Goal: Task Accomplishment & Management: Use online tool/utility

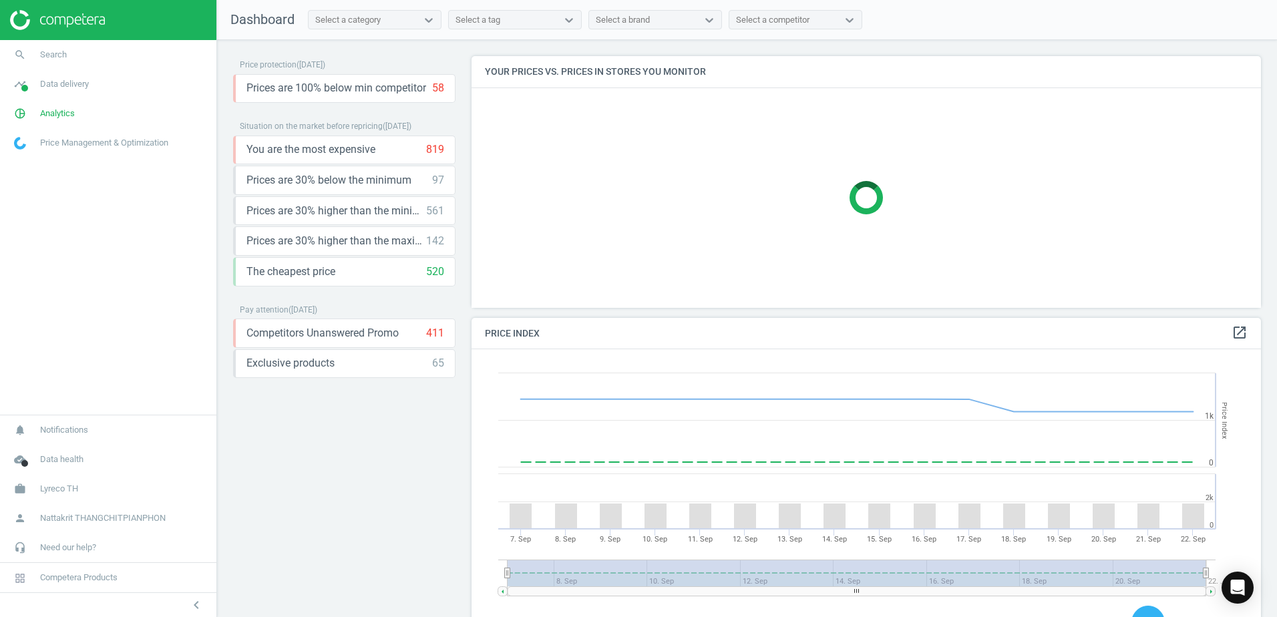
scroll to position [328, 800]
click at [383, 19] on div "Select a category" at bounding box center [363, 19] width 108 height 17
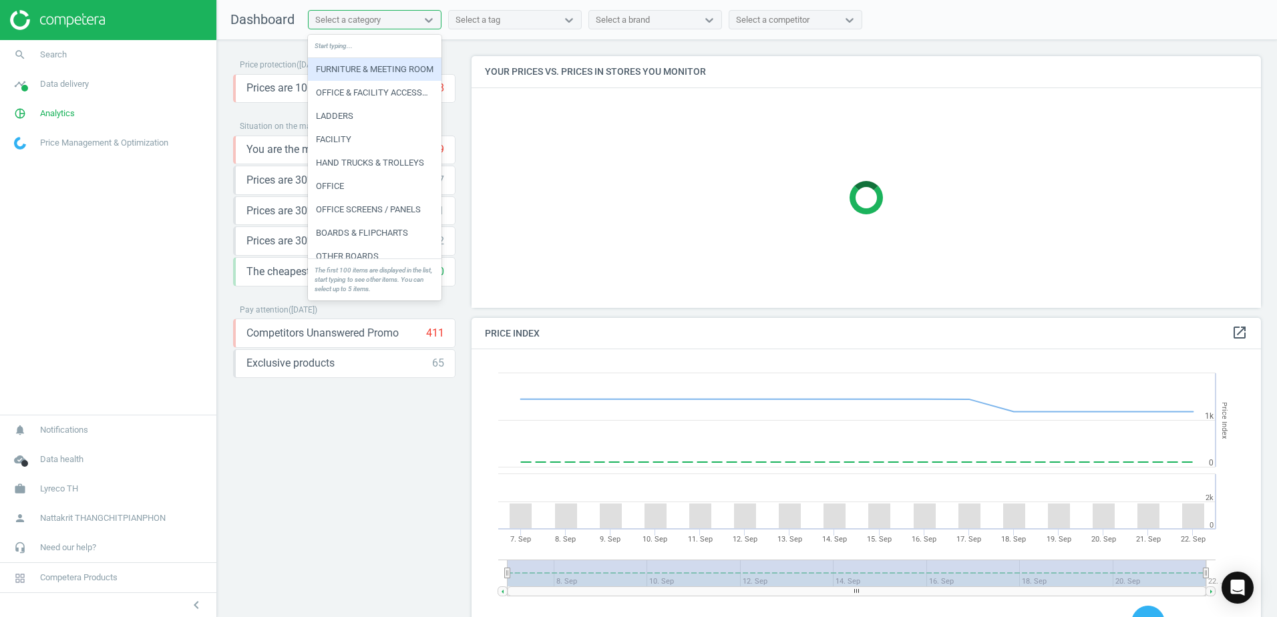
click at [383, 19] on div "Select a category" at bounding box center [363, 19] width 108 height 17
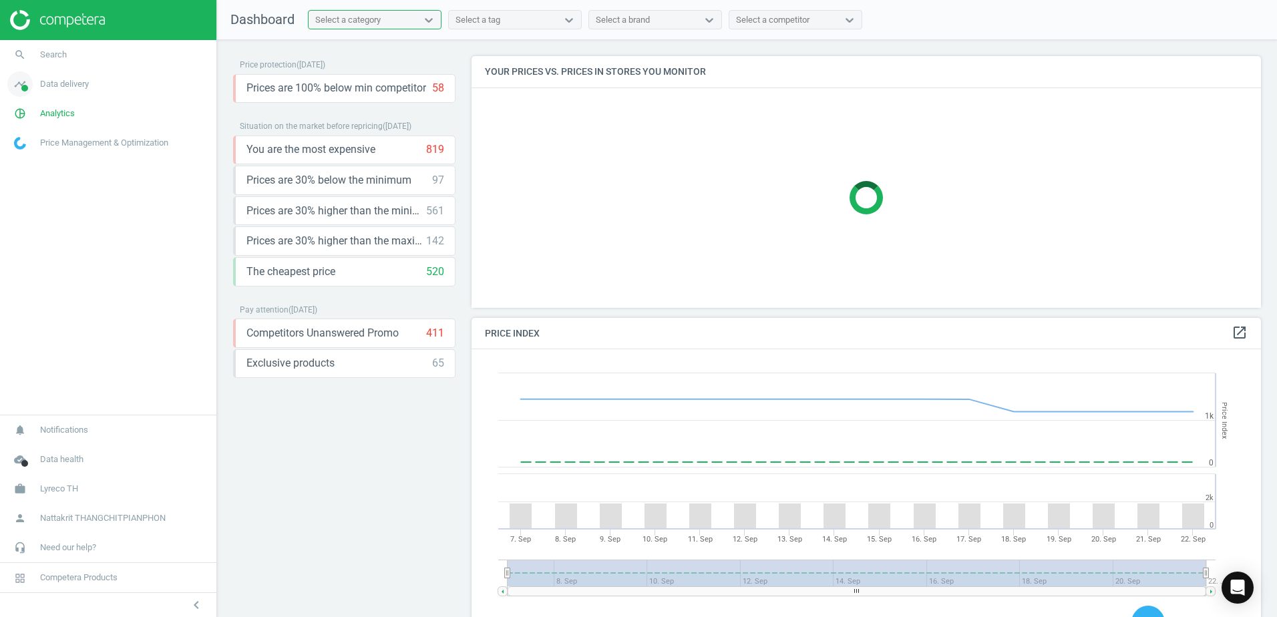
click at [96, 90] on link "timeline Data delivery" at bounding box center [108, 83] width 216 height 29
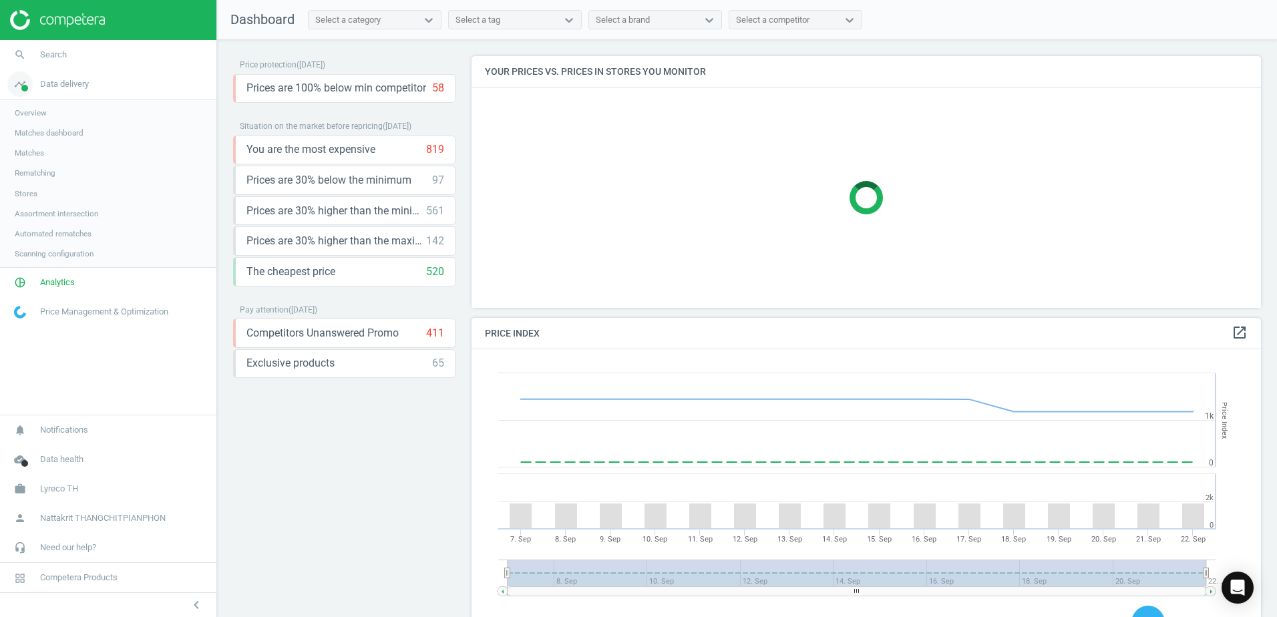
click at [96, 90] on link "timeline Data delivery" at bounding box center [108, 83] width 216 height 29
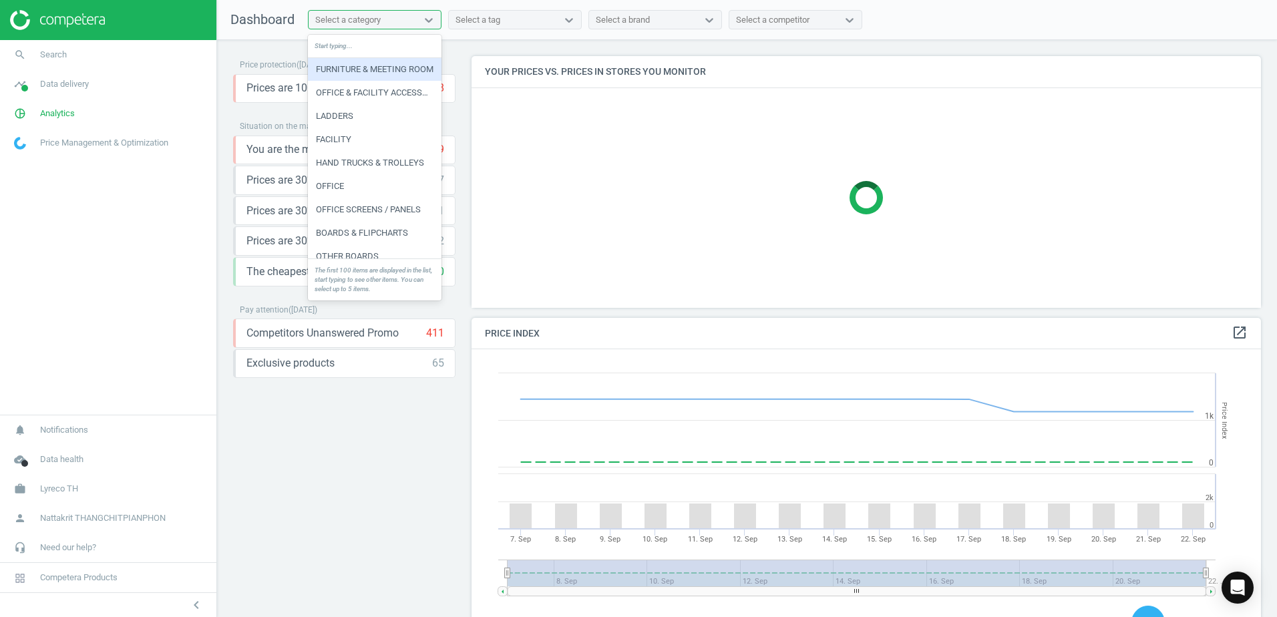
click at [359, 21] on div "Select a category" at bounding box center [347, 20] width 65 height 12
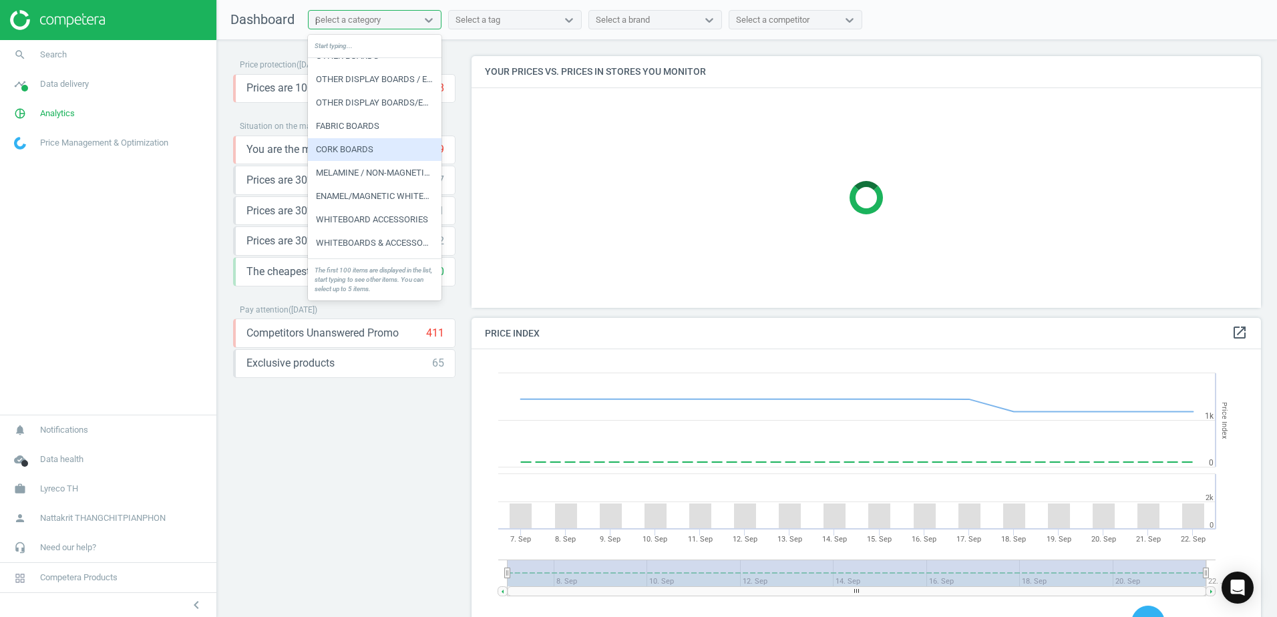
scroll to position [0, 0]
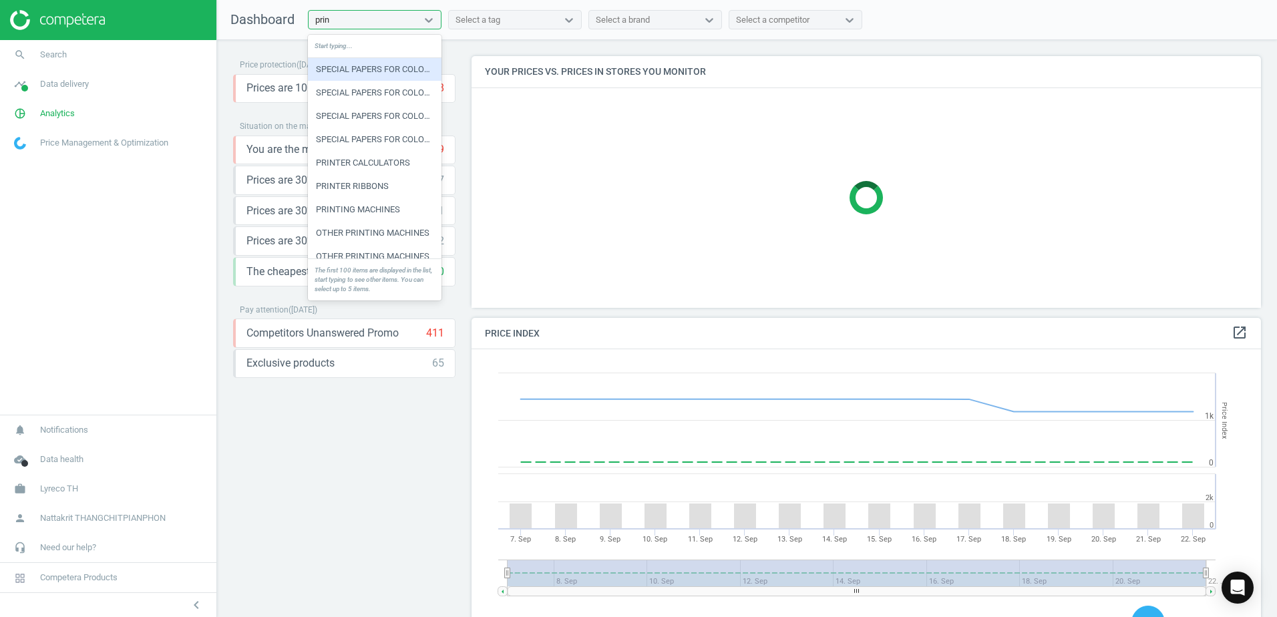
type input "print"
click at [376, 168] on div "PRINTER RIBBONS" at bounding box center [375, 163] width 134 height 23
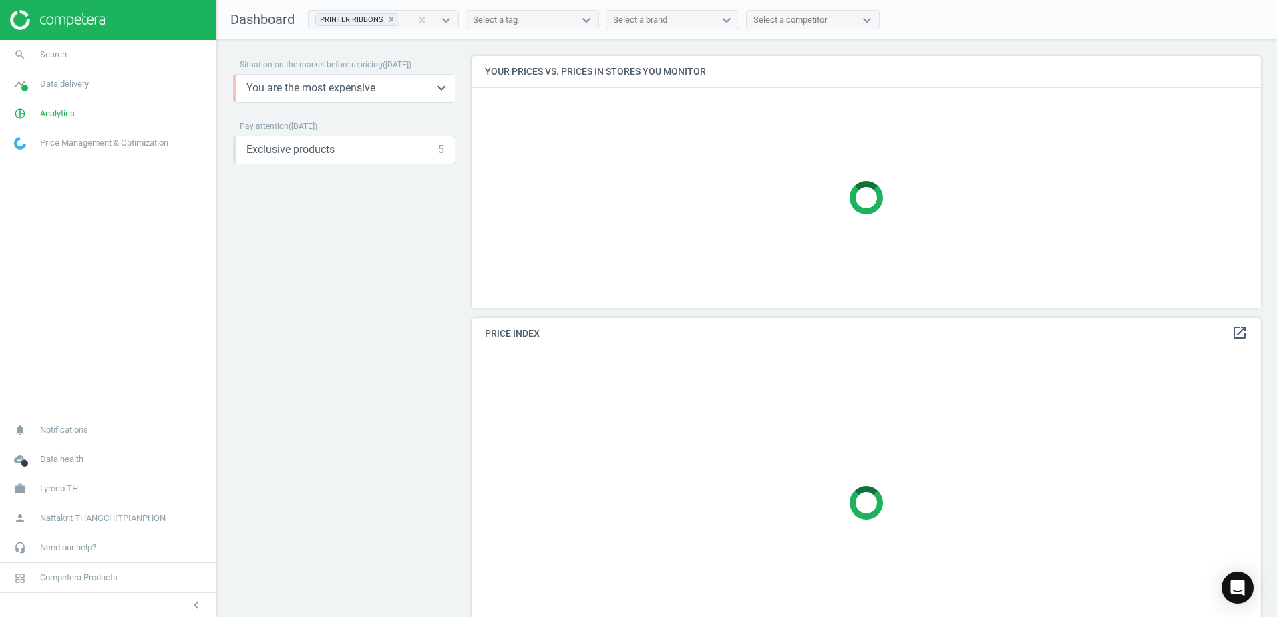
click at [413, 86] on div "You are the most expensive 4 keyboard_arrow_down" at bounding box center [345, 88] width 198 height 15
click at [435, 86] on icon "keyboard_arrow_down" at bounding box center [441, 88] width 16 height 16
click at [326, 112] on div "get_app storage" at bounding box center [345, 117] width 198 height 31
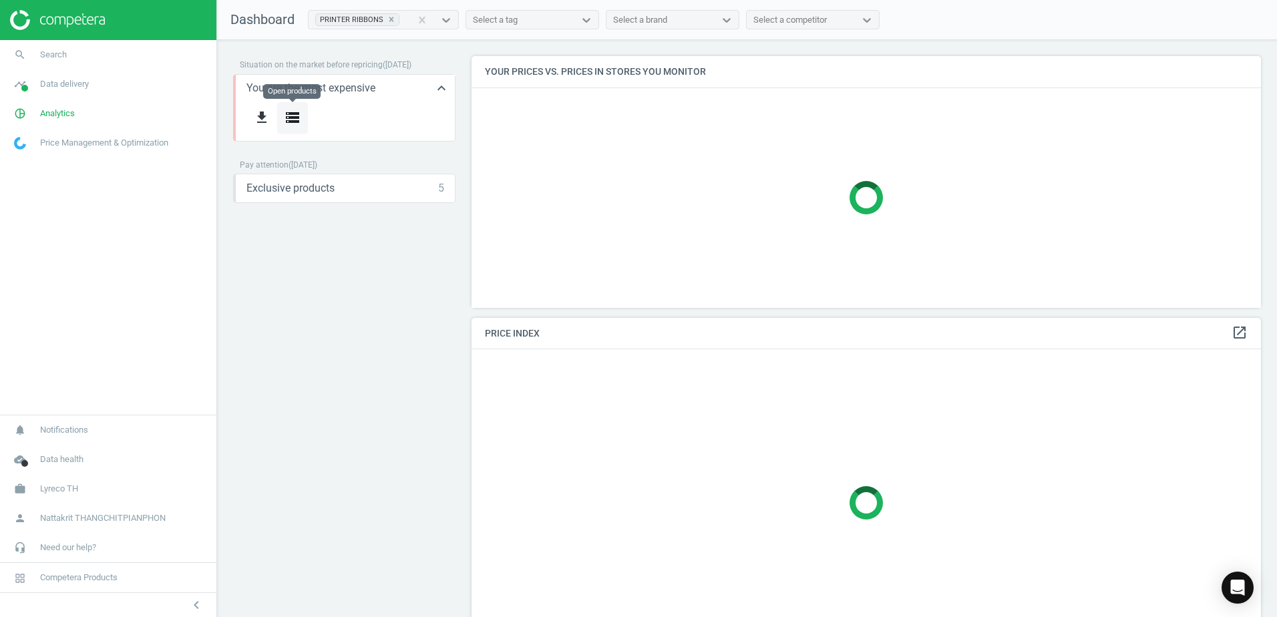
click at [292, 114] on icon "storage" at bounding box center [292, 118] width 16 height 16
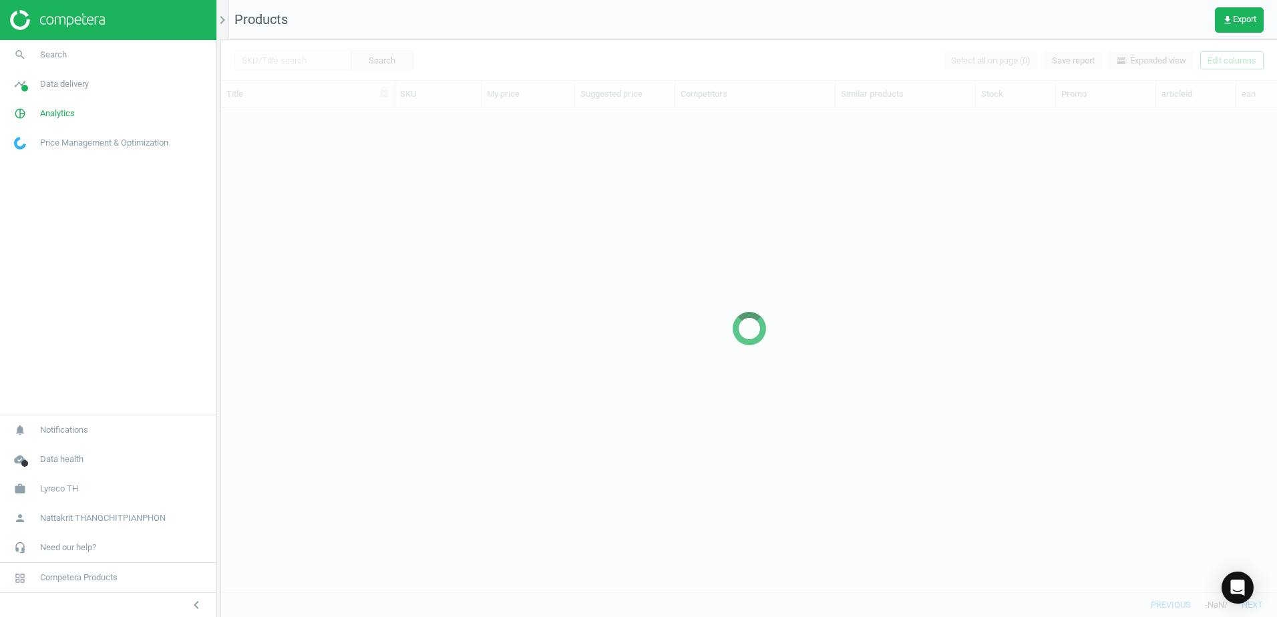
scroll to position [464, 1046]
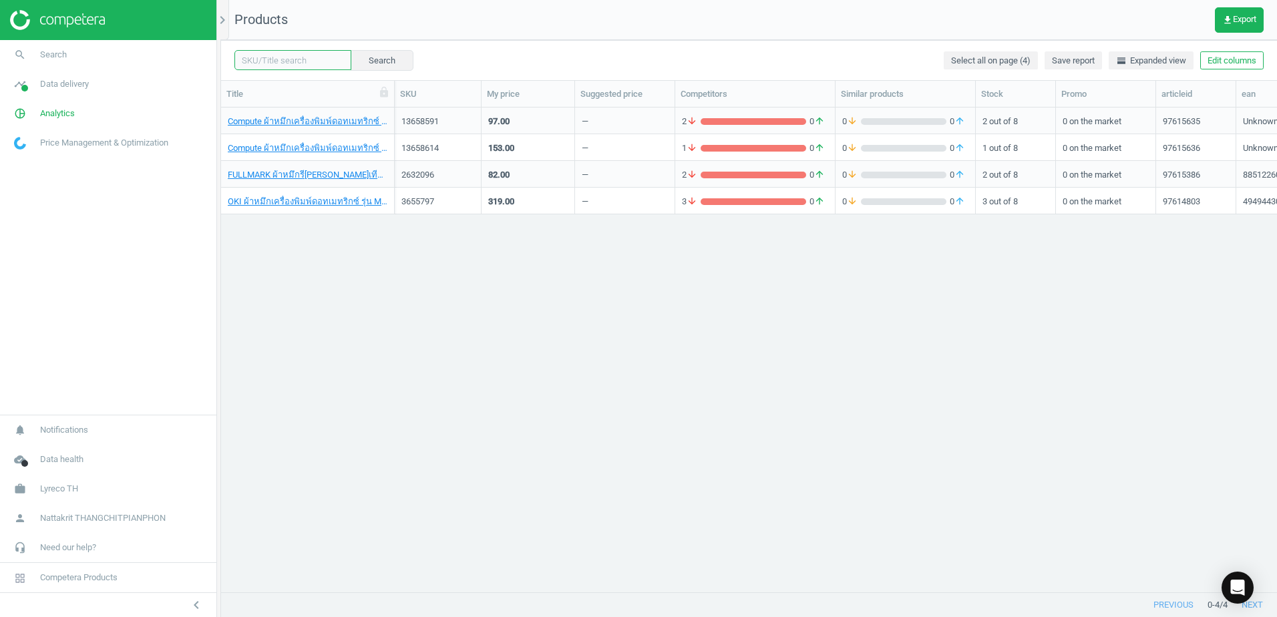
click at [309, 55] on input "text" at bounding box center [292, 60] width 117 height 20
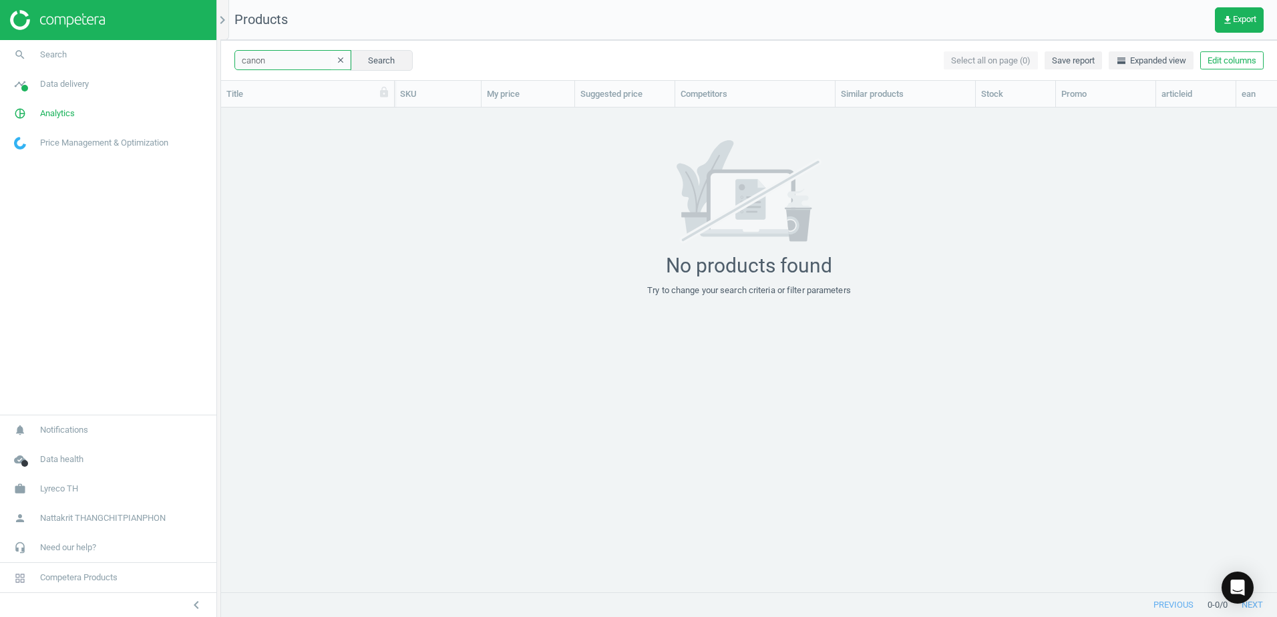
type input "canon"
click at [229, 21] on icon "chevron_right" at bounding box center [222, 20] width 16 height 16
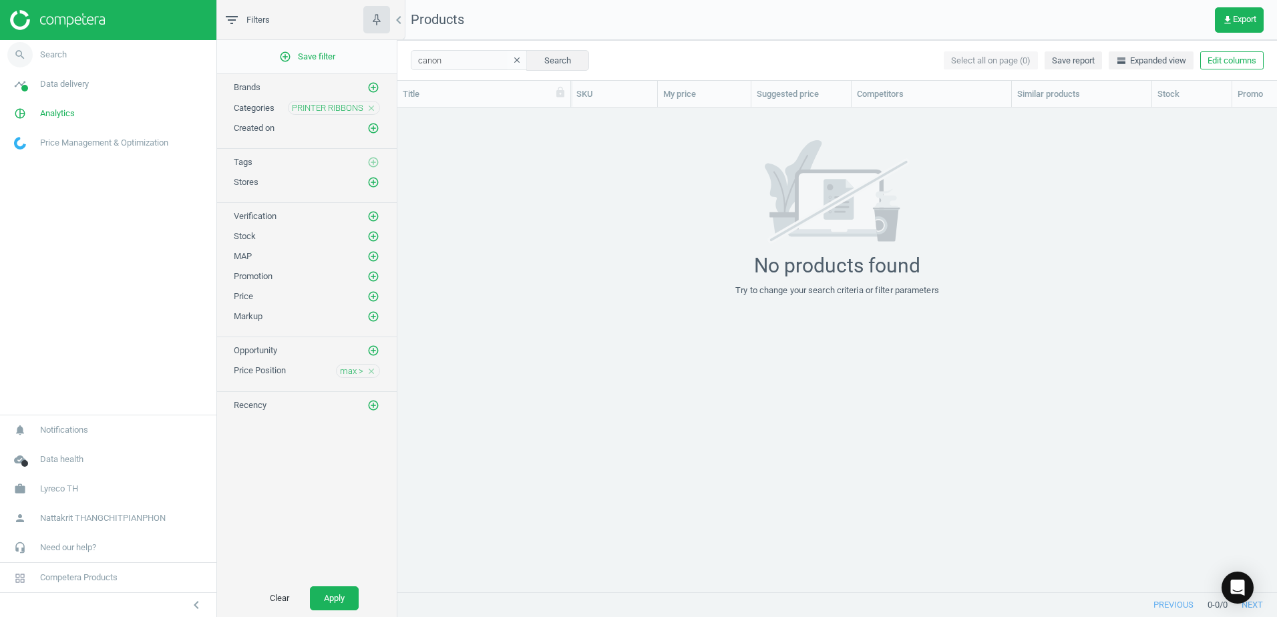
click at [79, 61] on link "search Search" at bounding box center [108, 54] width 216 height 29
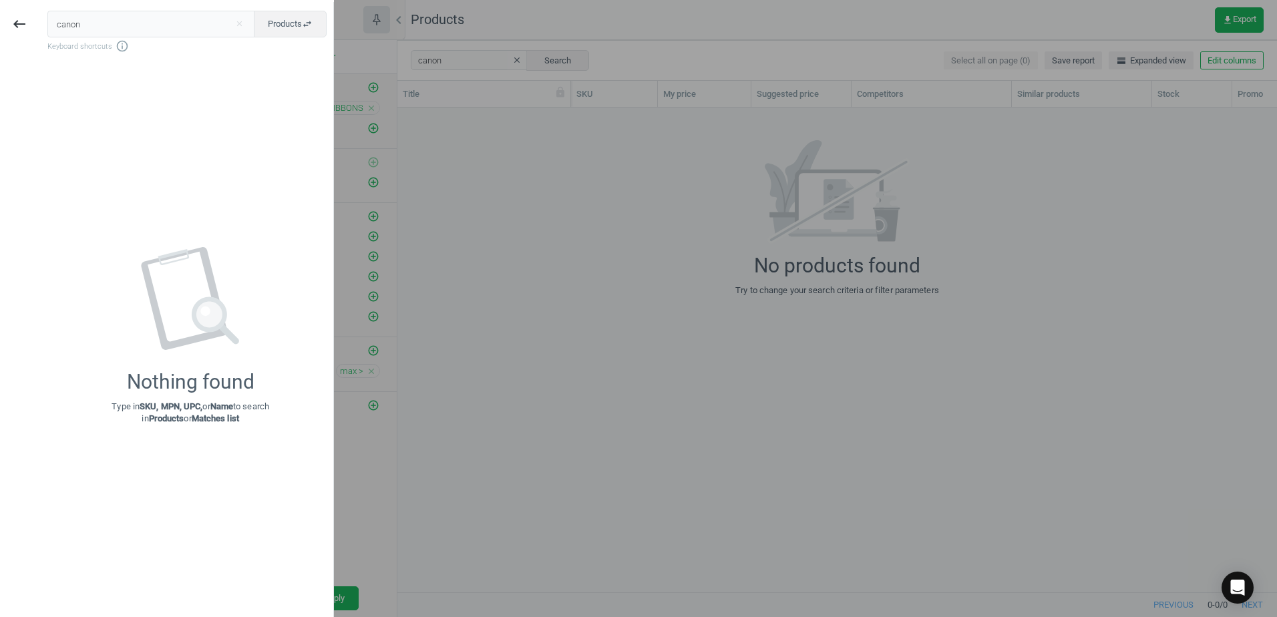
type input "canon"
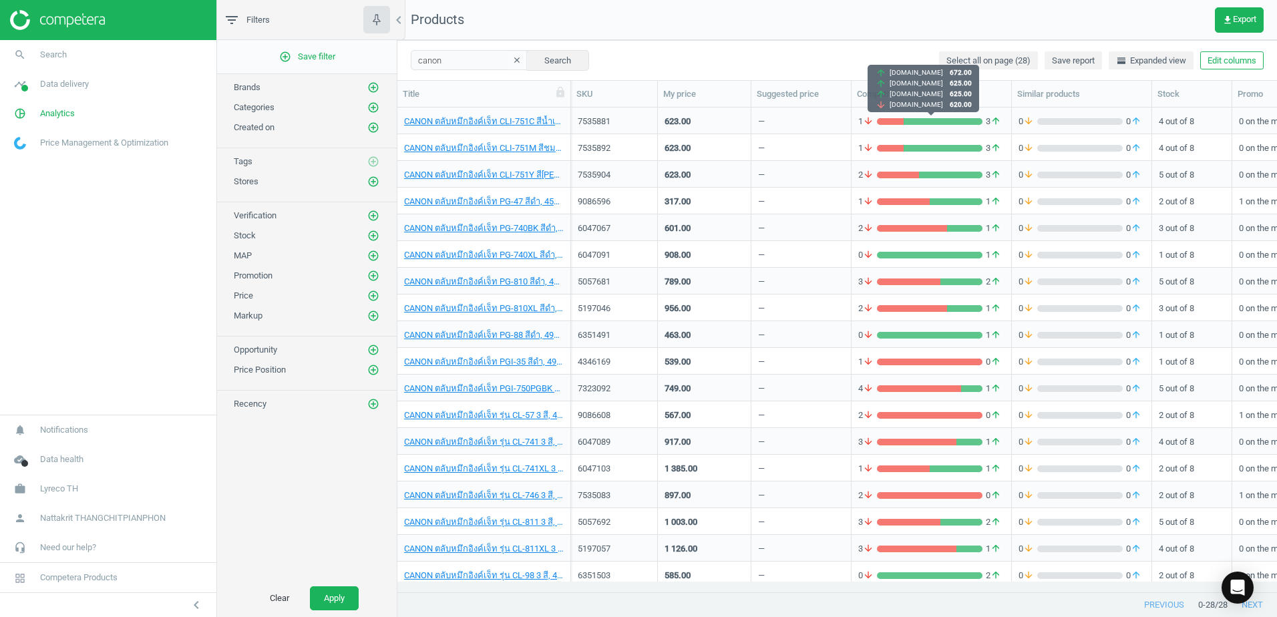
click at [954, 120] on div "grid" at bounding box center [943, 121] width 79 height 7
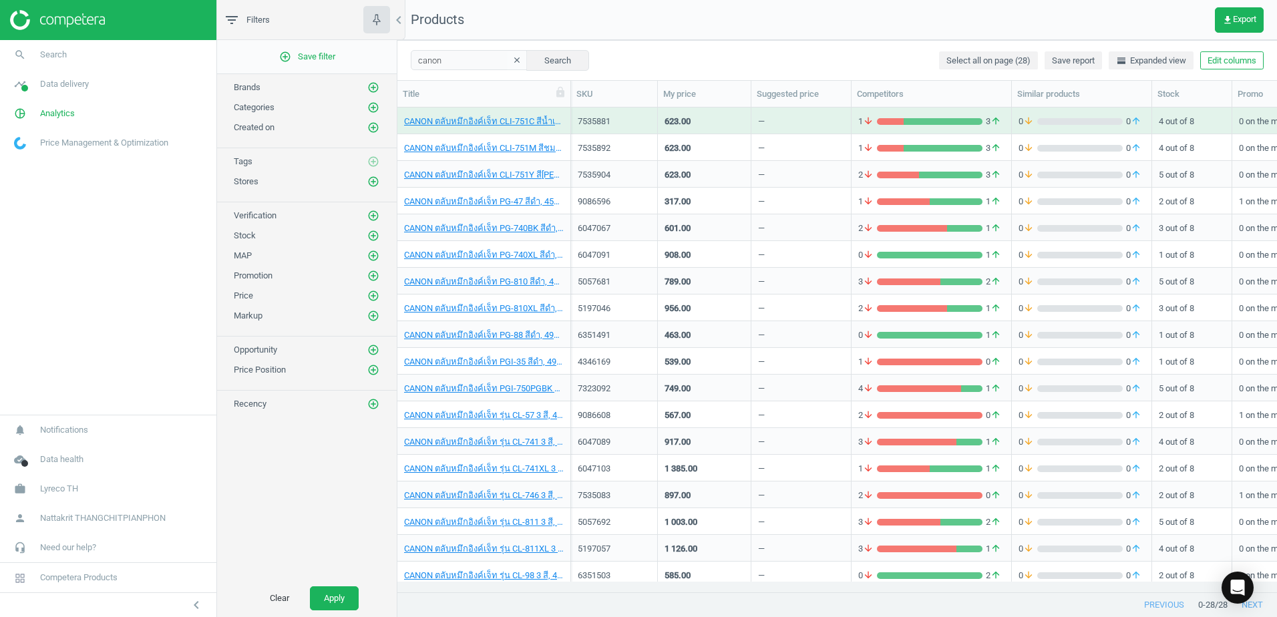
click at [954, 120] on div "grid" at bounding box center [943, 121] width 79 height 7
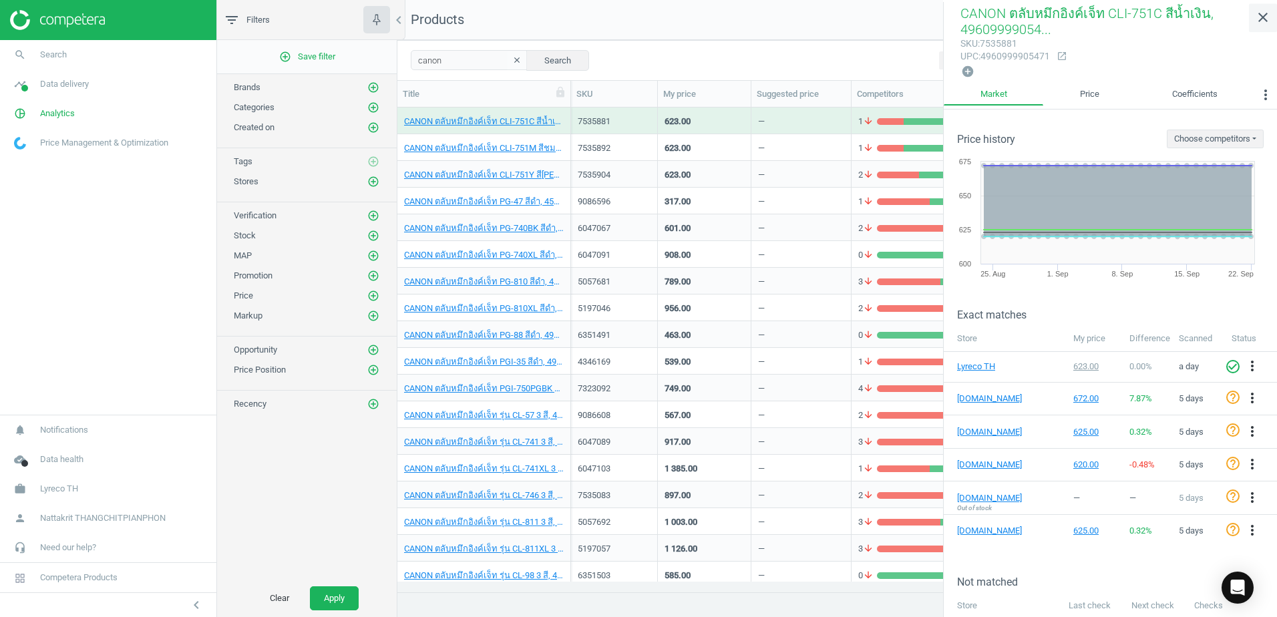
click at [1261, 27] on link "close" at bounding box center [1263, 17] width 28 height 29
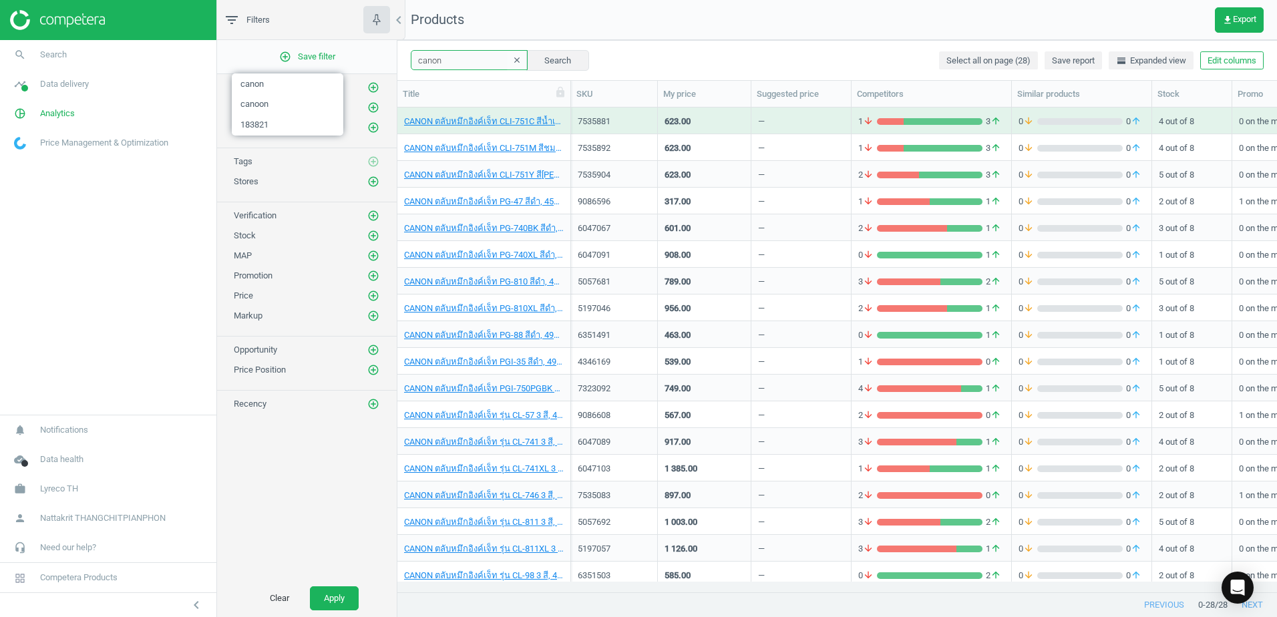
drag, startPoint x: 443, startPoint y: 57, endPoint x: 399, endPoint y: 61, distance: 43.5
click at [399, 61] on div "canon clear Search Select all on page (28) Save report horizontal_split Expande…" at bounding box center [836, 60] width 879 height 40
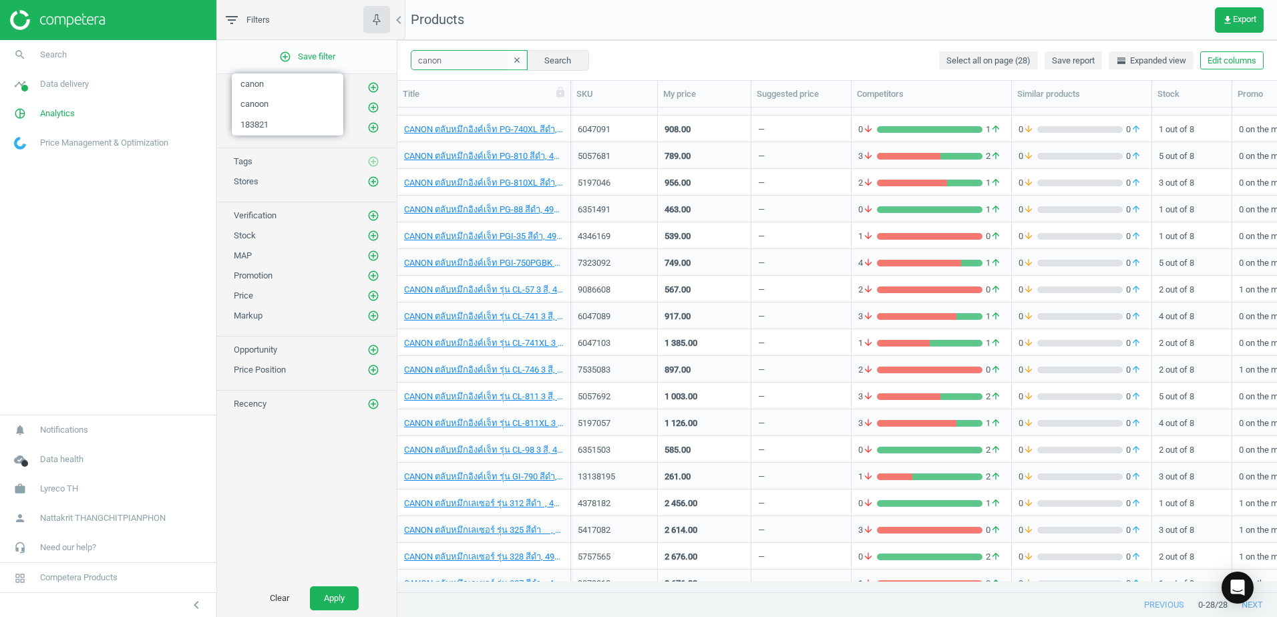
scroll to position [134, 0]
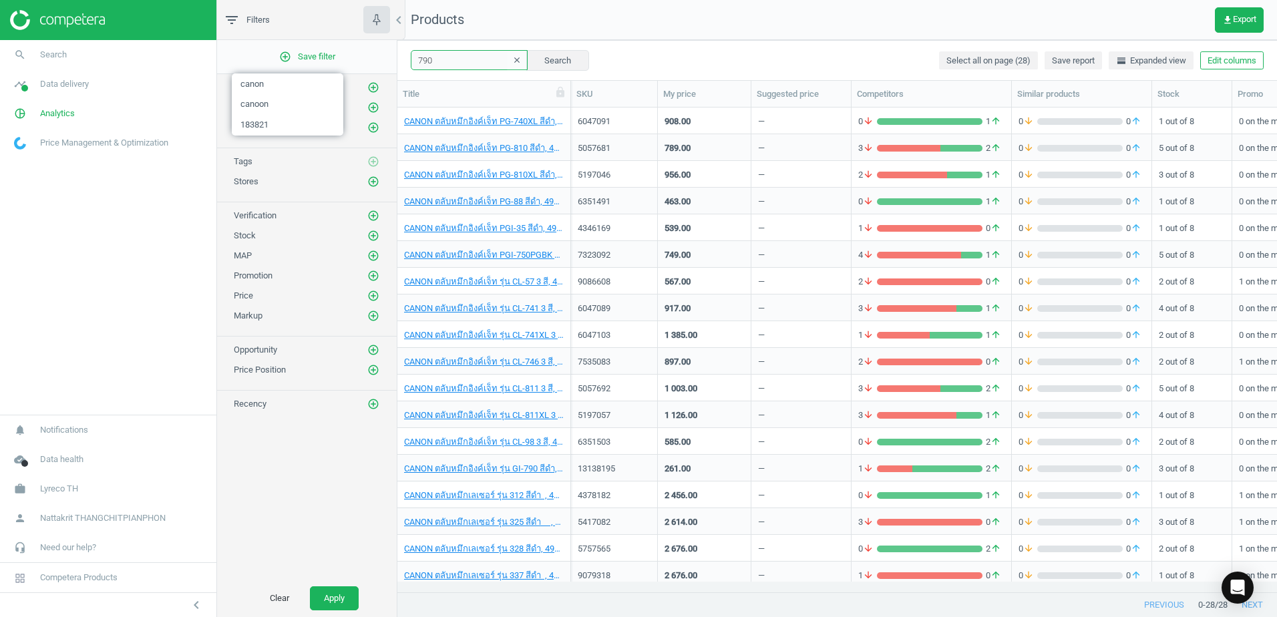
type input "790"
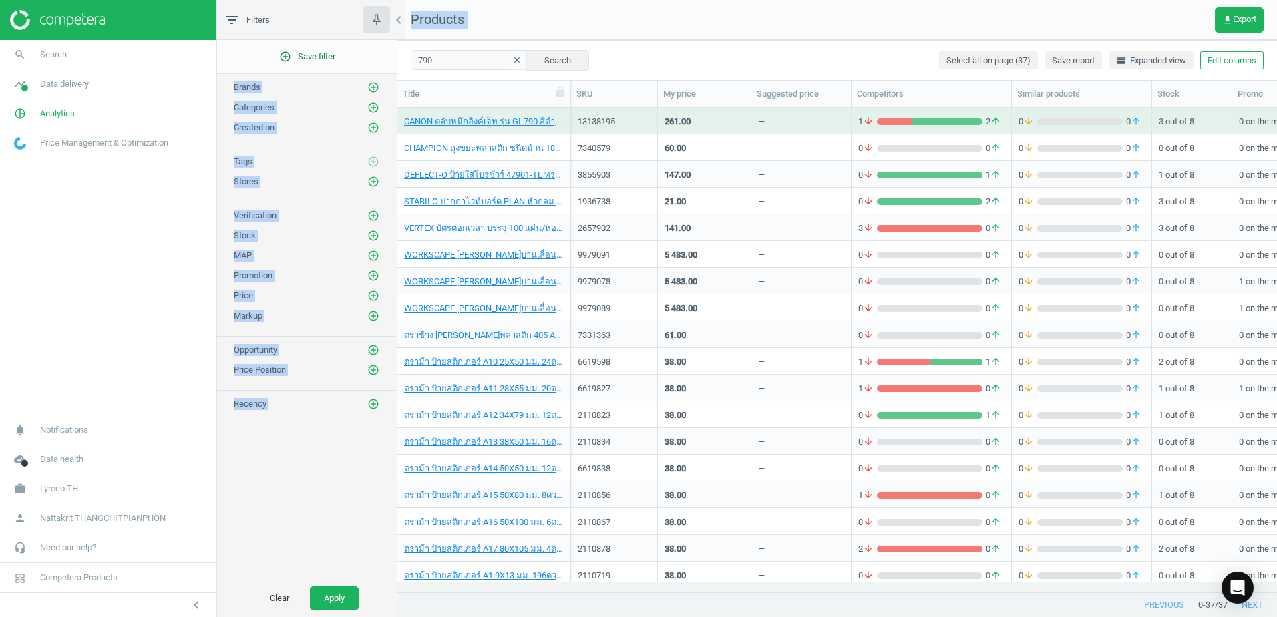
drag, startPoint x: 455, startPoint y: 49, endPoint x: 395, endPoint y: 46, distance: 60.2
click at [395, 46] on div "filter_list Filters chevron_left add_circle_outline Save filter Brands add_circ…" at bounding box center [747, 308] width 1060 height 617
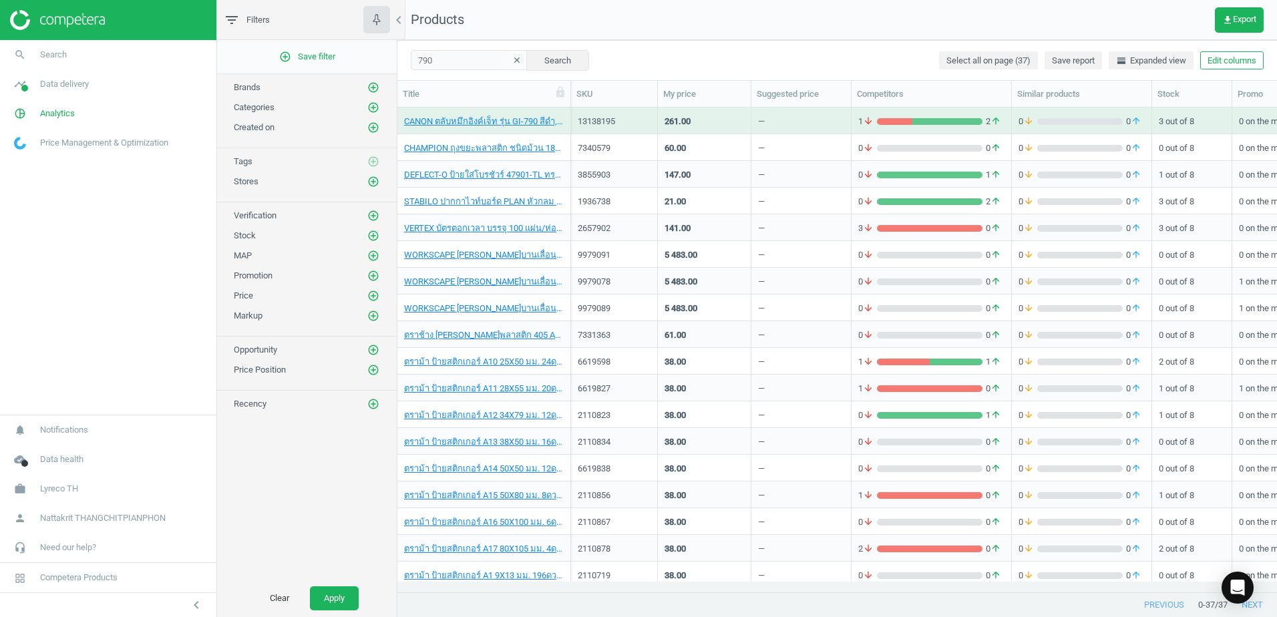
drag, startPoint x: 395, startPoint y: 46, endPoint x: 749, endPoint y: 50, distance: 354.0
click at [749, 50] on div "790 clear Search Select all on page (37) Save report horizontal_split Expanded …" at bounding box center [836, 60] width 879 height 40
click at [924, 119] on div "grid" at bounding box center [947, 121] width 70 height 7
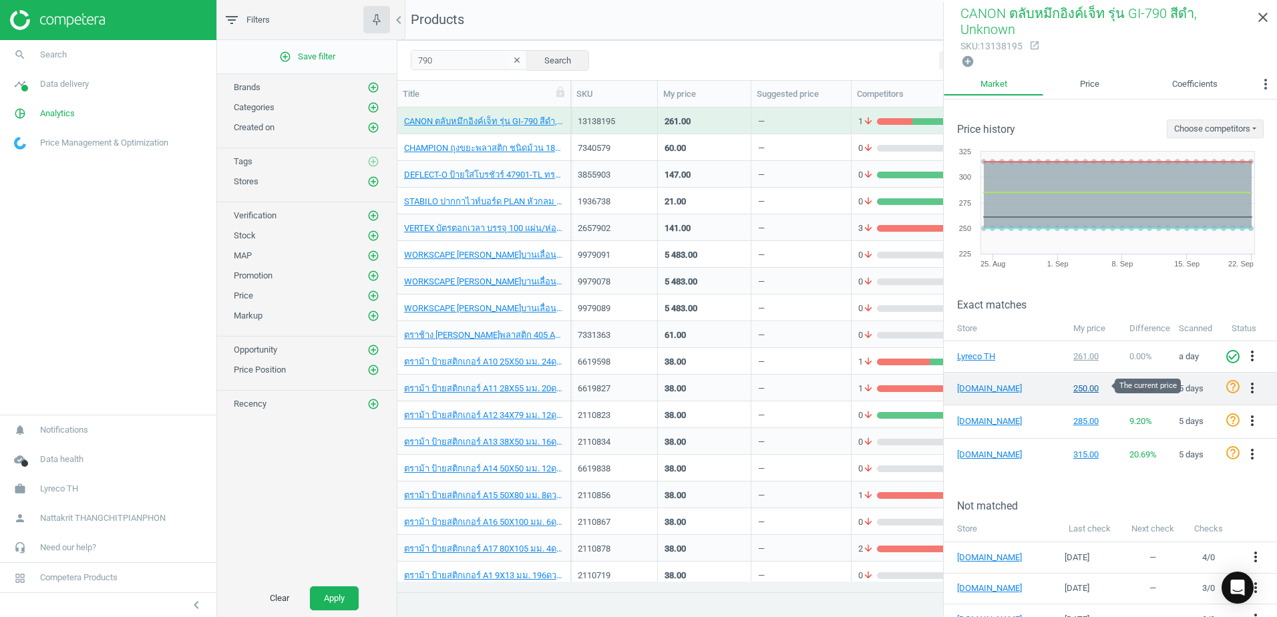
click at [1094, 391] on div "250.00" at bounding box center [1094, 389] width 43 height 12
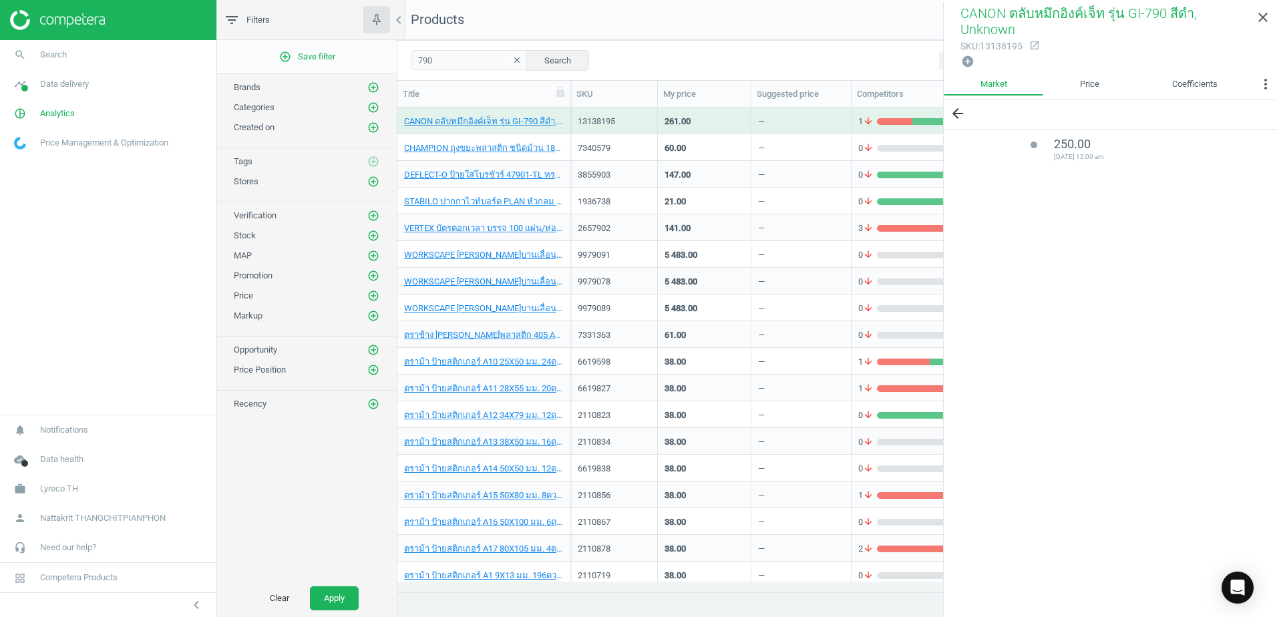
drag, startPoint x: 1096, startPoint y: 158, endPoint x: 1092, endPoint y: 176, distance: 19.1
click at [1096, 168] on div "lens 250.00 [DATE] 12:00 am" at bounding box center [1110, 155] width 333 height 51
click at [1092, 176] on div "lens 250.00 [DATE] 12:00 am" at bounding box center [1110, 155] width 333 height 51
click at [962, 110] on icon "arrow_back" at bounding box center [958, 114] width 16 height 16
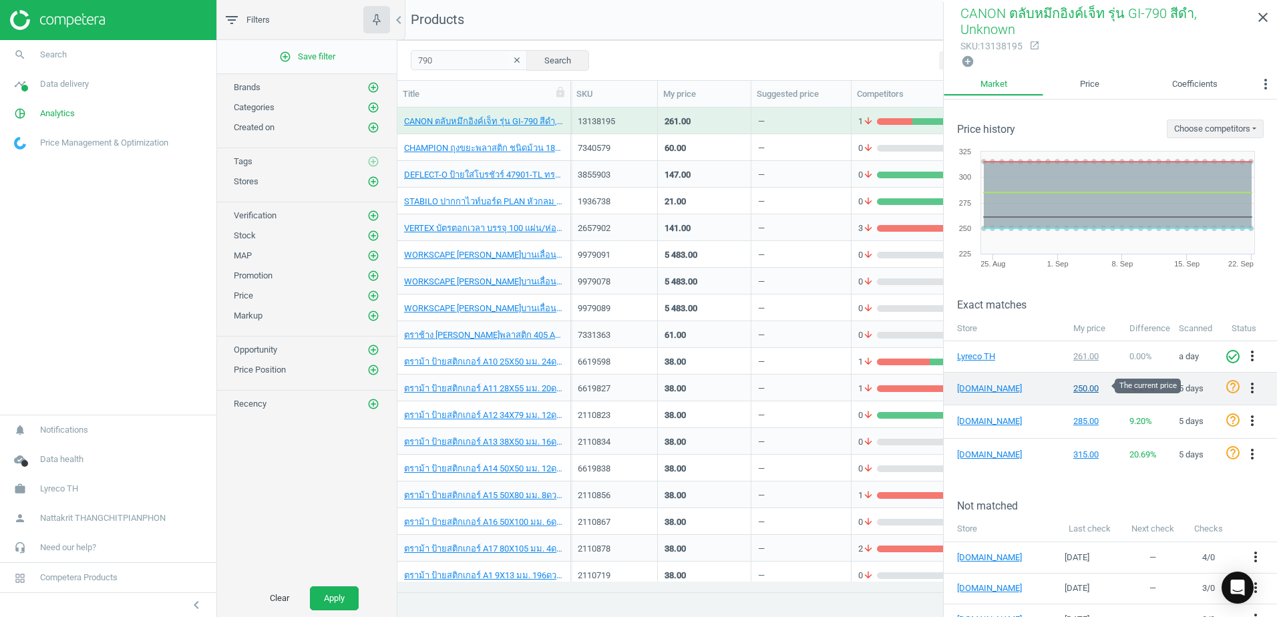
click at [1079, 383] on div "250.00" at bounding box center [1094, 389] width 43 height 12
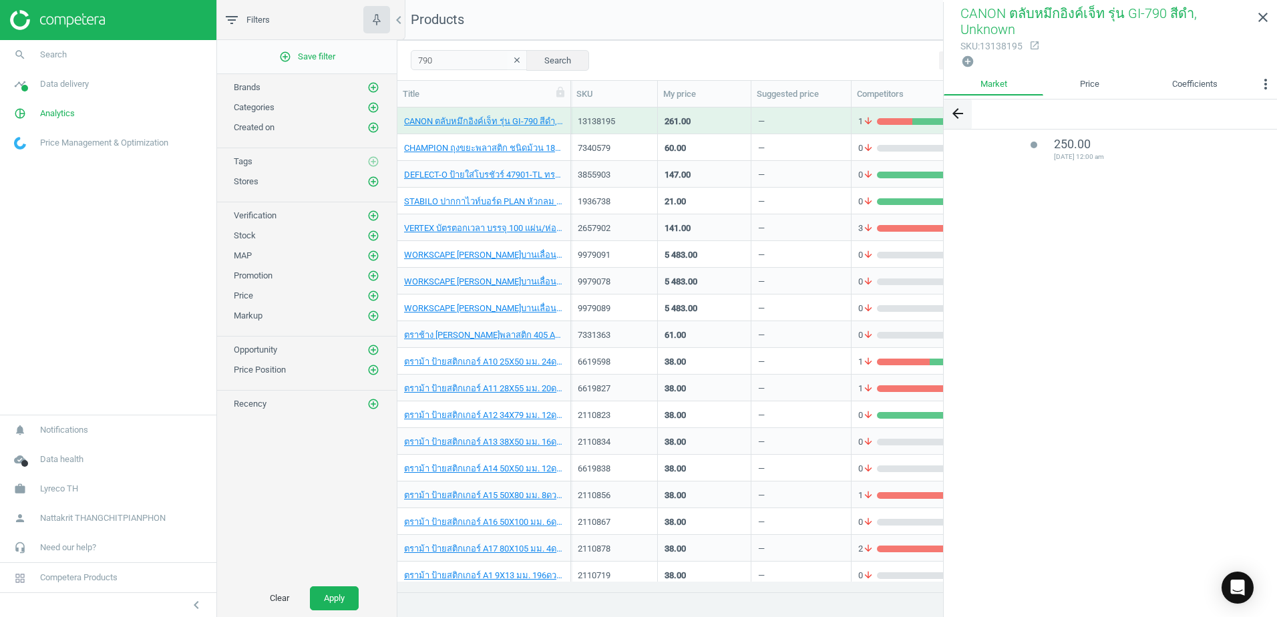
click at [966, 115] on button "arrow_back" at bounding box center [958, 114] width 28 height 29
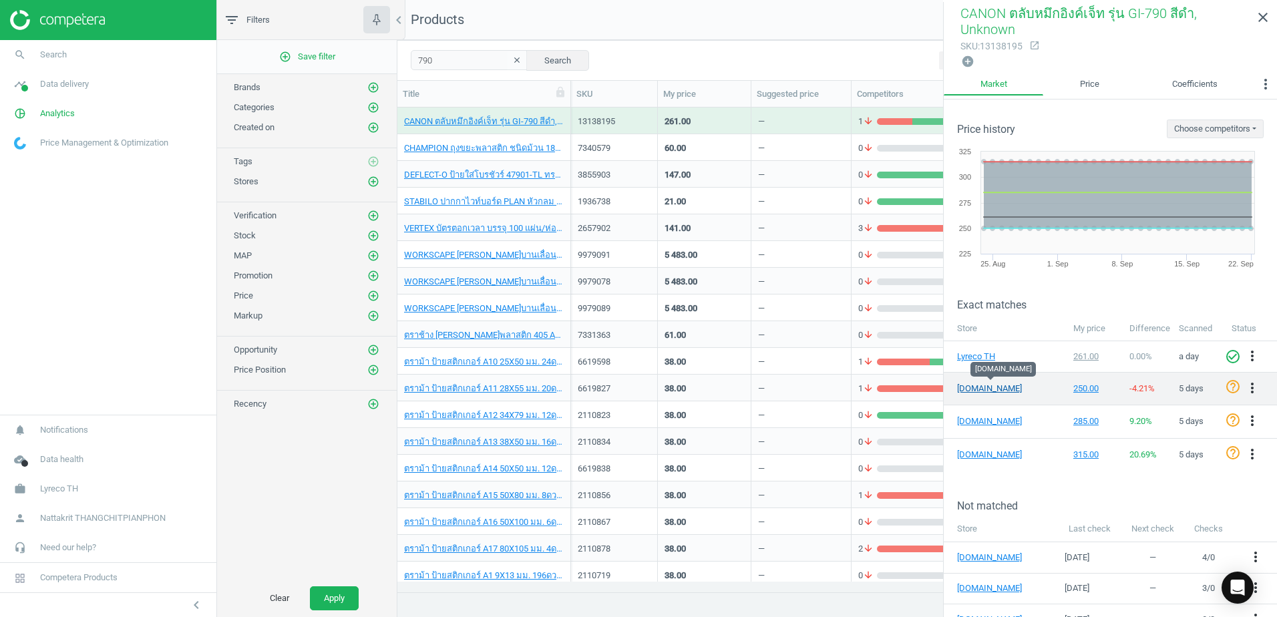
click at [976, 383] on link "[DOMAIN_NAME]" at bounding box center [990, 389] width 67 height 12
click at [1244, 384] on icon "more_vert" at bounding box center [1252, 388] width 16 height 16
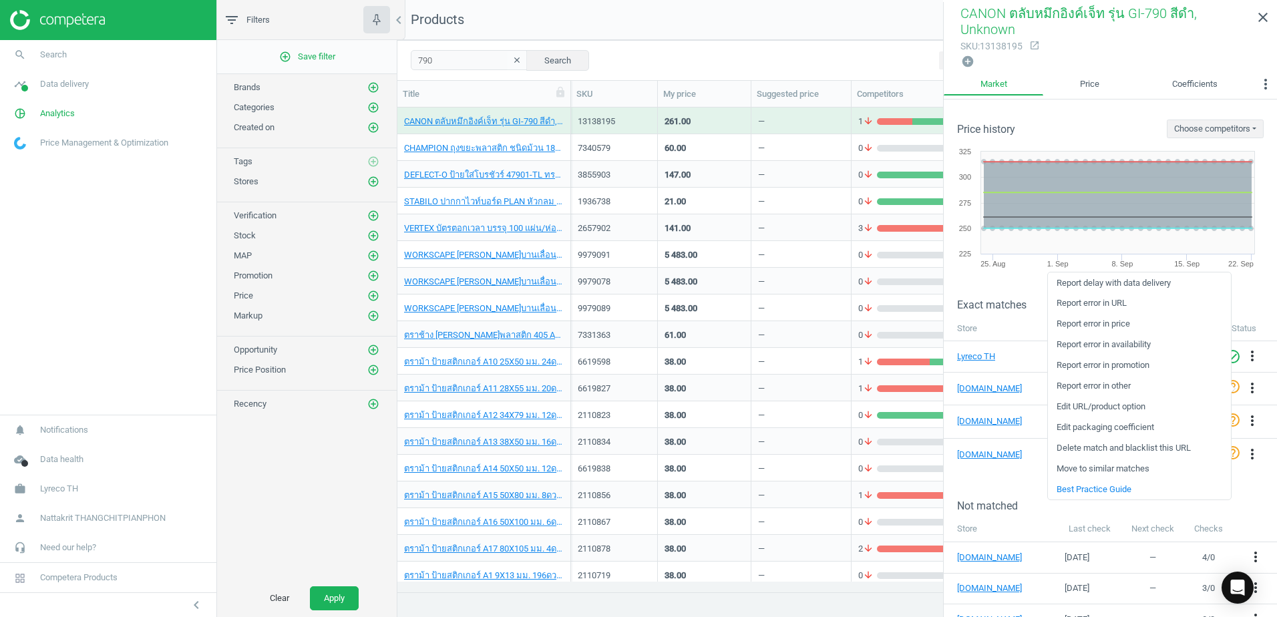
click at [1133, 405] on link "Edit URL/product option" at bounding box center [1139, 407] width 183 height 21
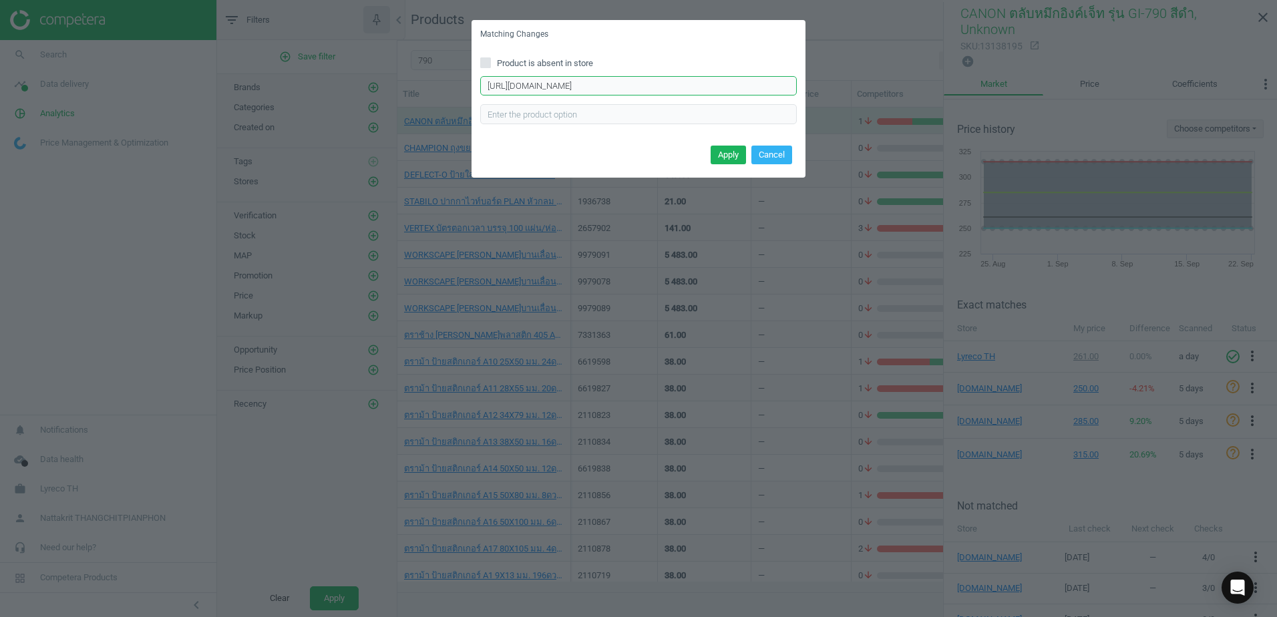
click at [717, 79] on input "[URL][DOMAIN_NAME]" at bounding box center [638, 86] width 317 height 20
paste input "-cartridge-pgi790-black-color-p.4004156"
type input "[URL][DOMAIN_NAME]"
click at [730, 152] on button "Apply" at bounding box center [728, 155] width 35 height 19
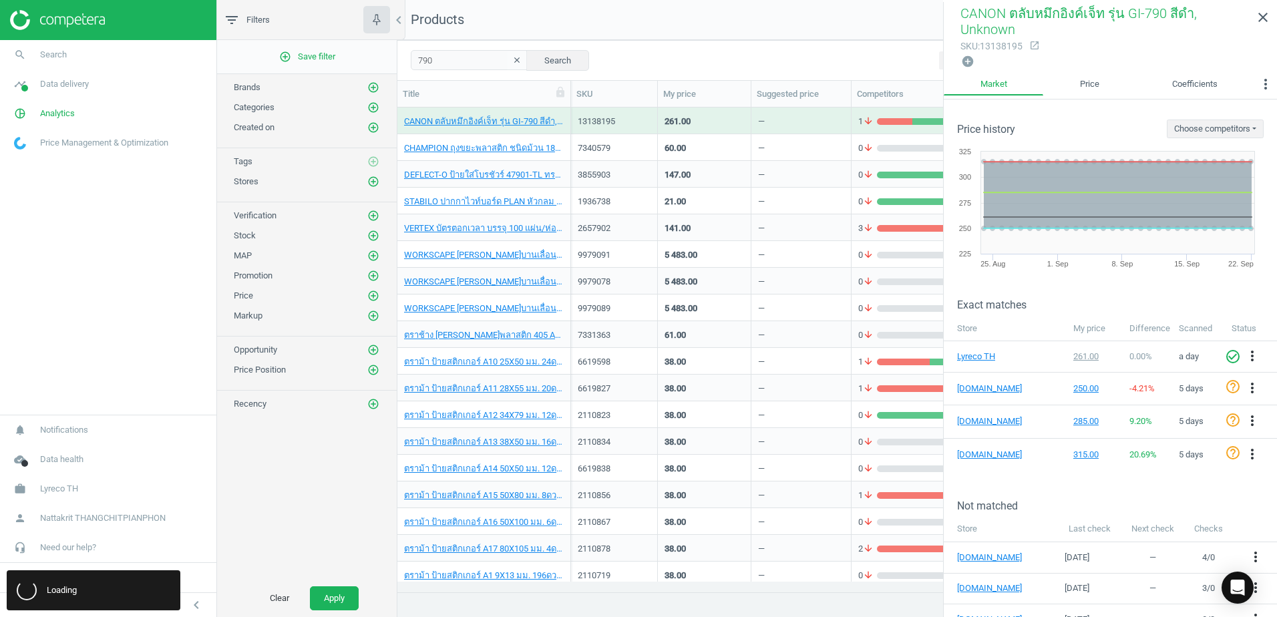
scroll to position [0, 0]
click at [1261, 19] on icon "close" at bounding box center [1263, 17] width 16 height 16
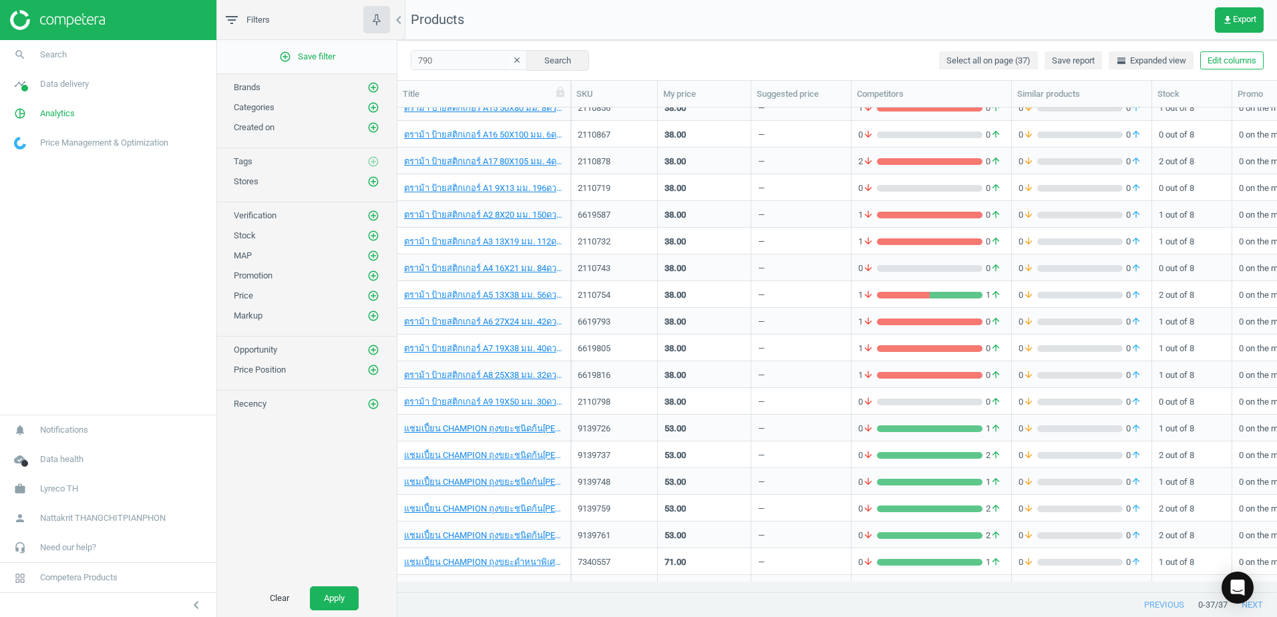
scroll to position [401, 0]
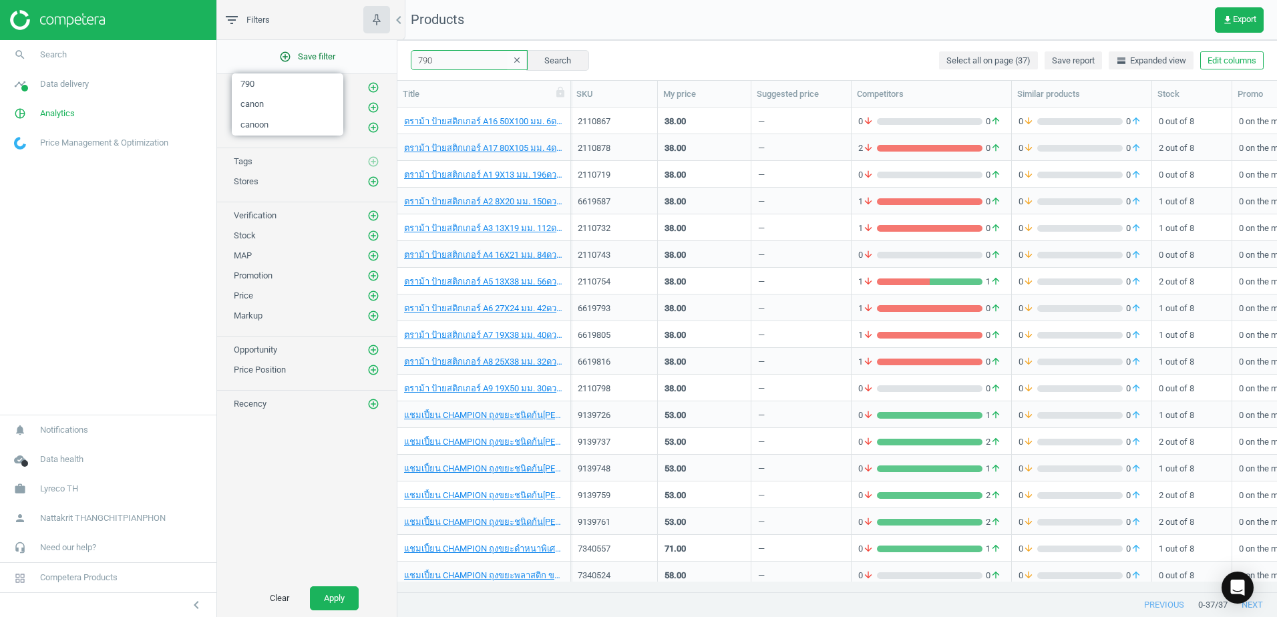
drag, startPoint x: 397, startPoint y: 63, endPoint x: 350, endPoint y: 63, distance: 47.4
click at [350, 63] on div "filter_list Filters chevron_left add_circle_outline Save filter Brands add_circ…" at bounding box center [747, 308] width 1060 height 617
type input "brother"
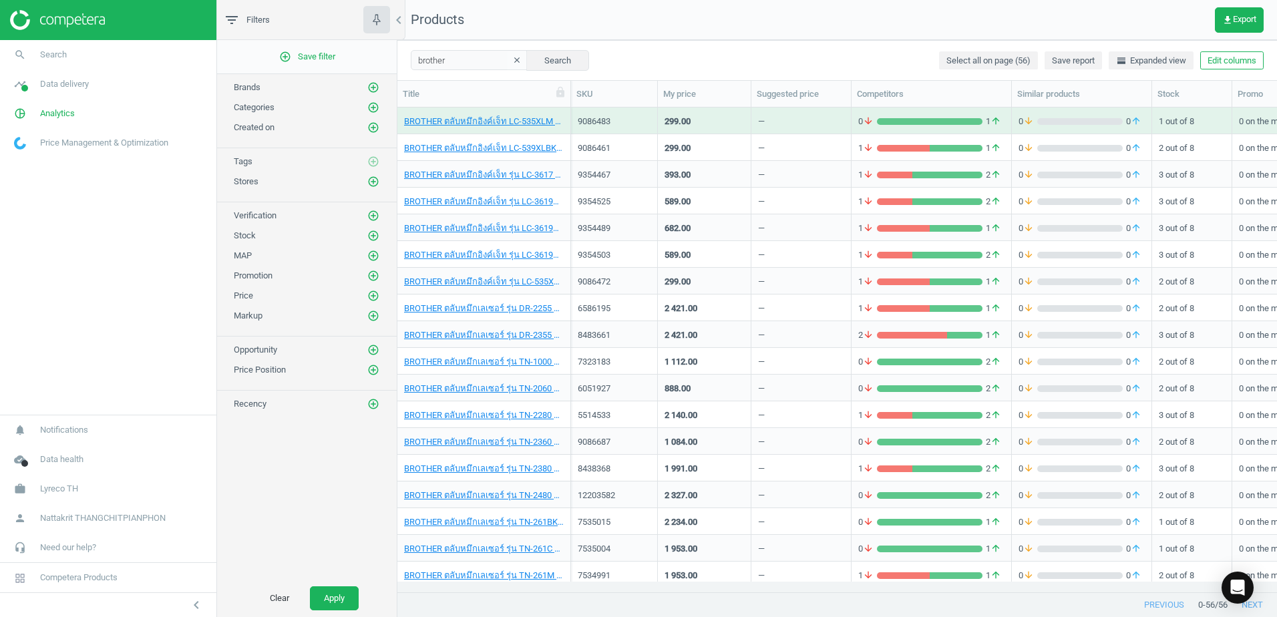
click at [722, 205] on div "589.00" at bounding box center [703, 200] width 79 height 23
